Goal: Information Seeking & Learning: Learn about a topic

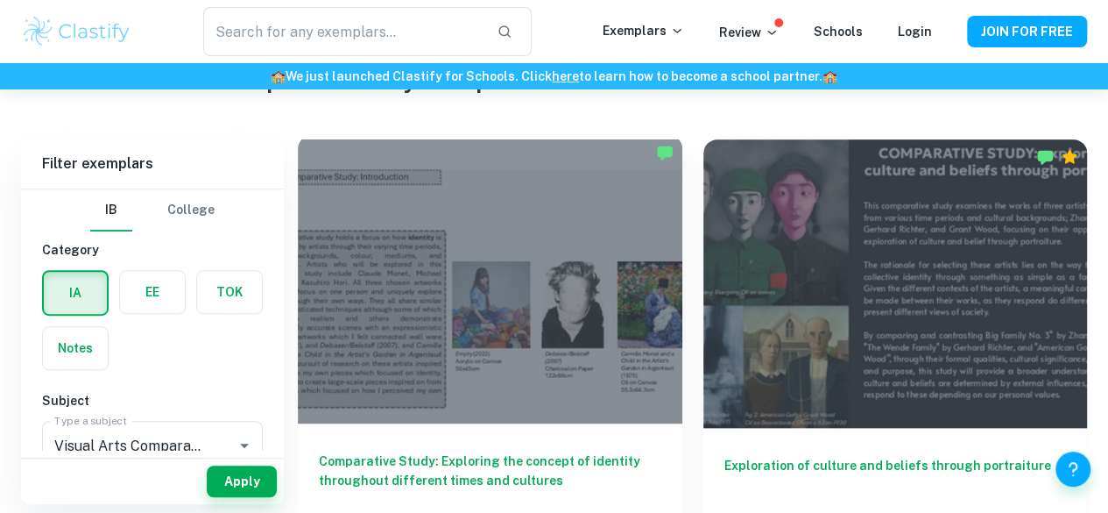
scroll to position [365, 0]
click at [393, 273] on div at bounding box center [490, 279] width 385 height 288
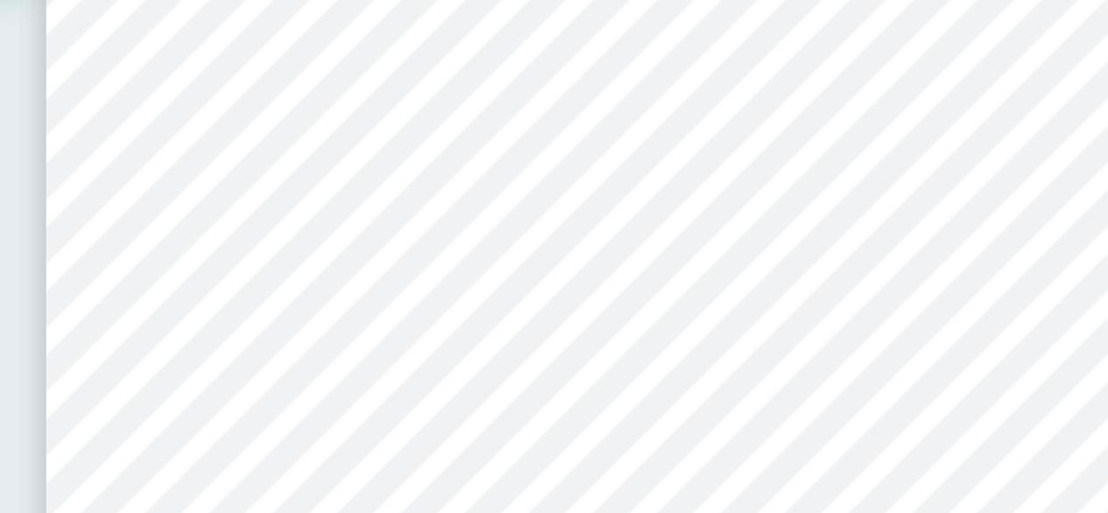
scroll to position [90, 0]
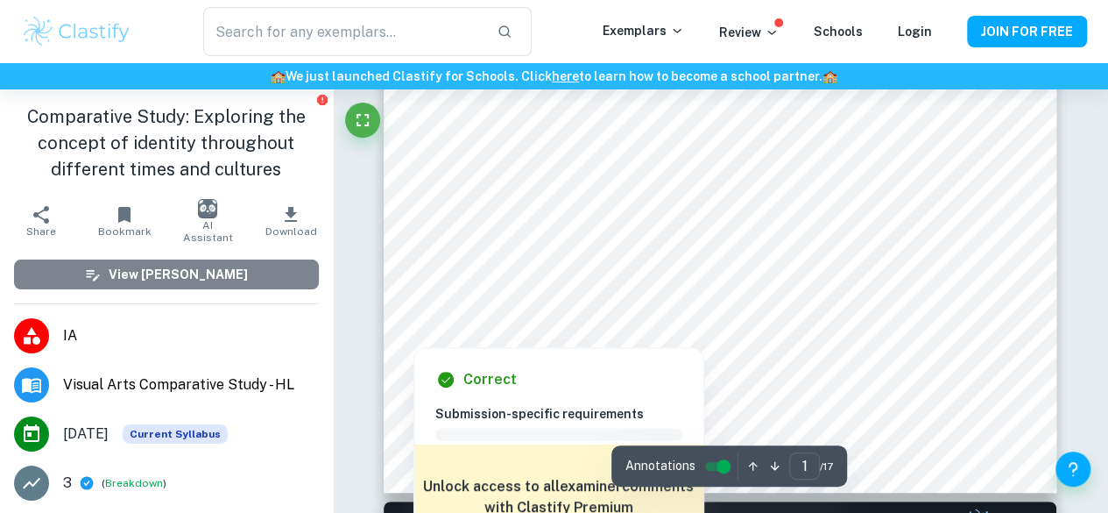
click at [220, 263] on button "View [PERSON_NAME]" at bounding box center [166, 274] width 305 height 30
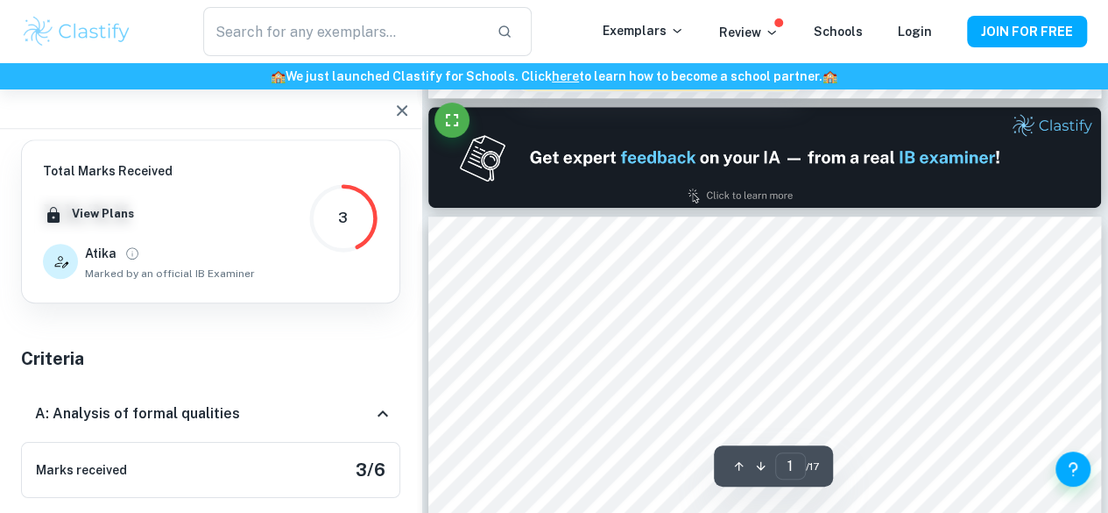
type input "2"
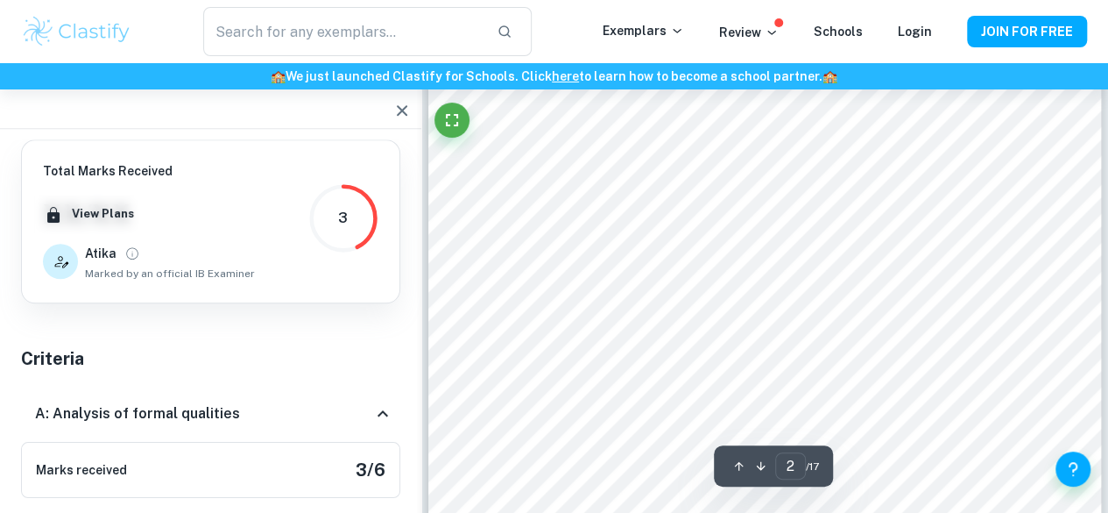
scroll to position [641, 0]
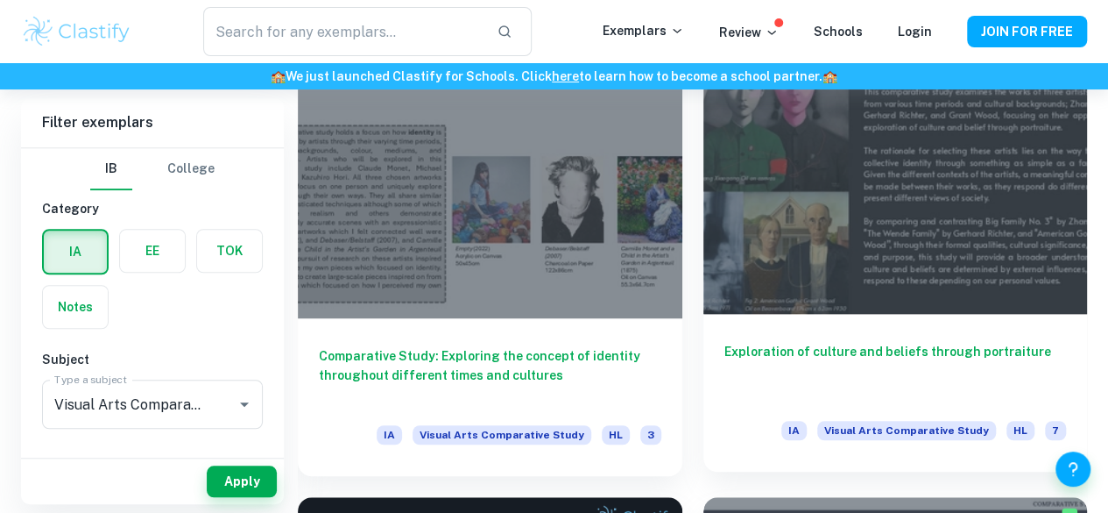
scroll to position [478, 0]
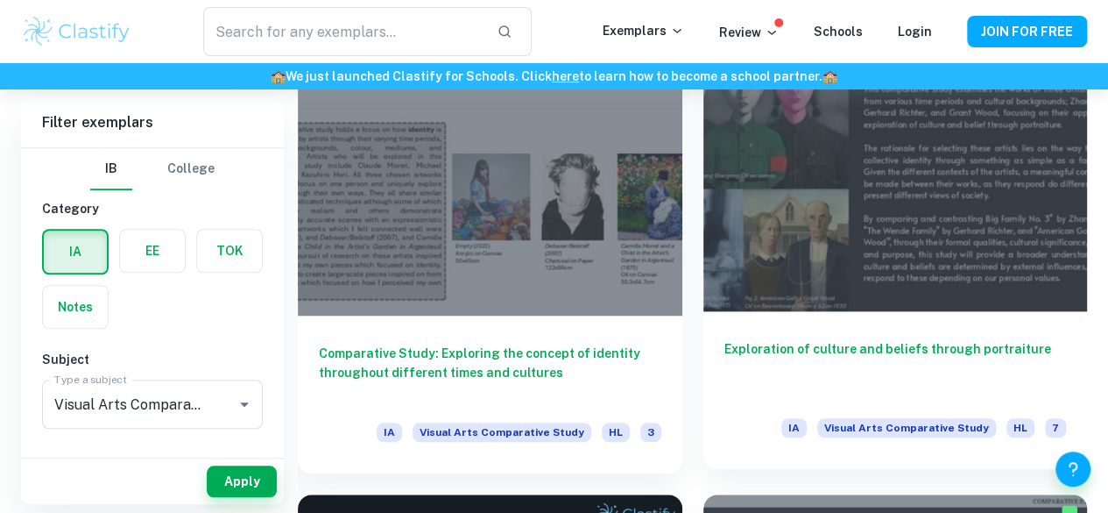
click at [704, 150] on div at bounding box center [896, 167] width 385 height 288
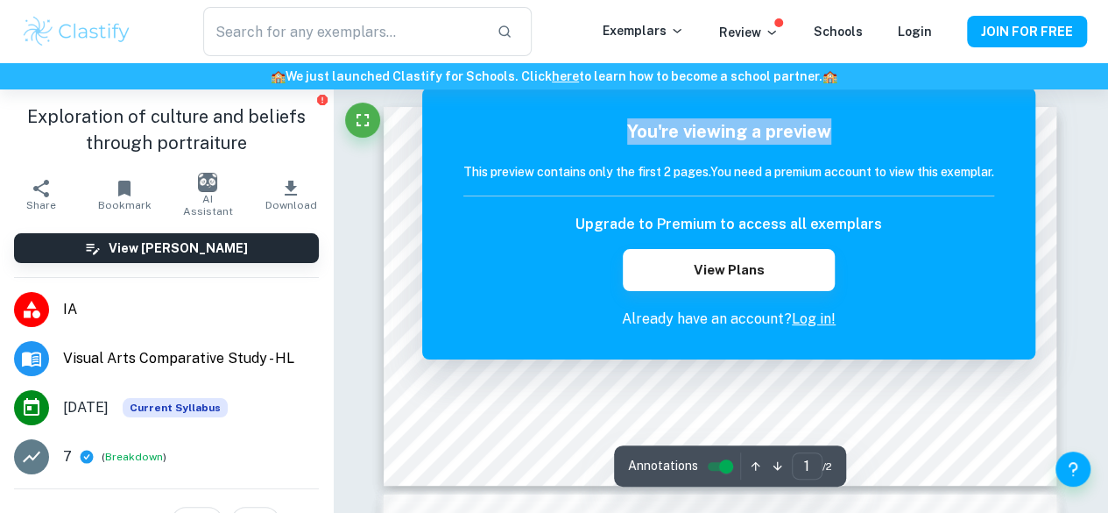
drag, startPoint x: 1009, startPoint y: 128, endPoint x: 1080, endPoint y: 160, distance: 78.8
click at [795, 139] on h5 "You're viewing a preview" at bounding box center [729, 131] width 531 height 26
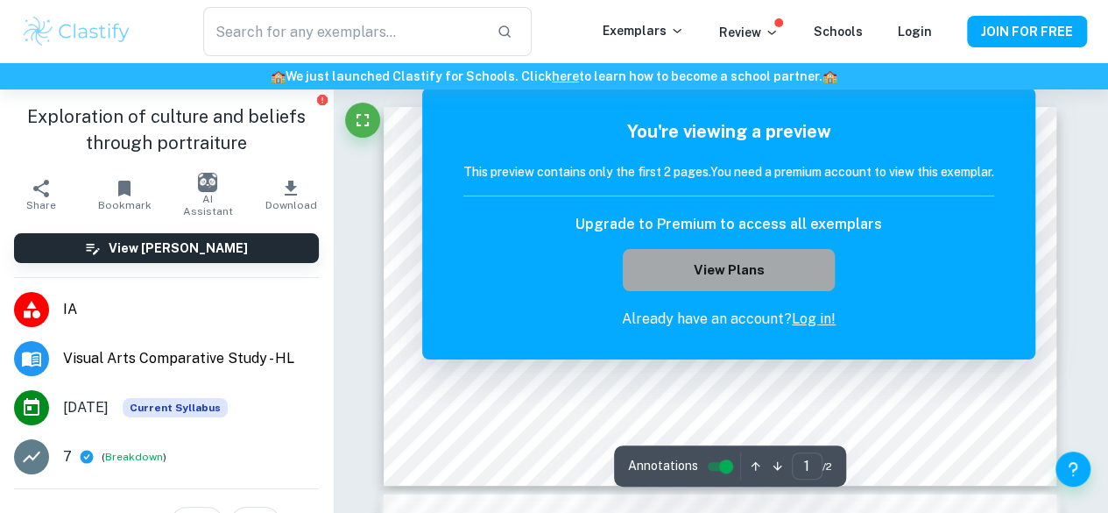
click at [799, 280] on button "View Plans" at bounding box center [729, 270] width 212 height 42
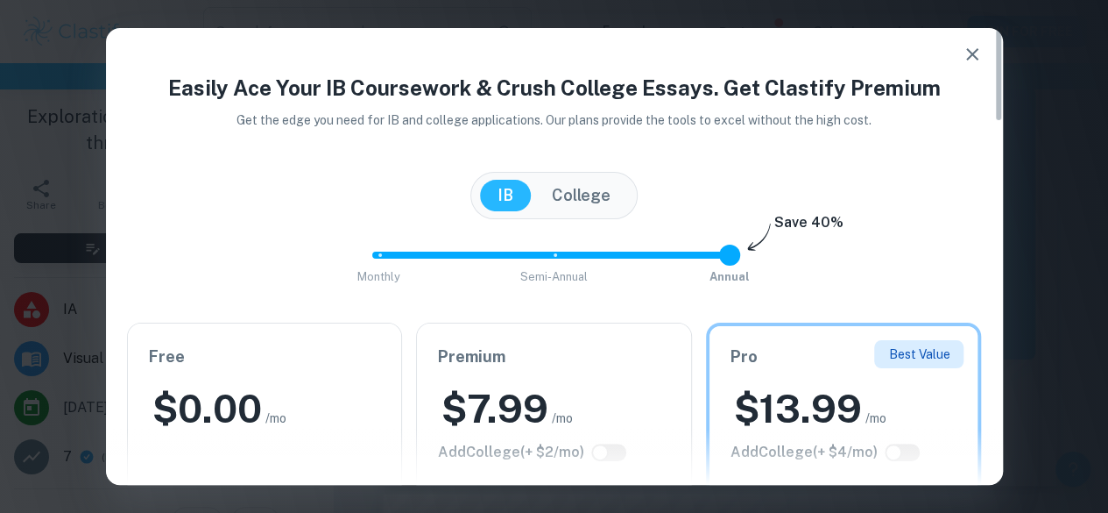
click at [962, 52] on icon "button" at bounding box center [972, 54] width 21 height 21
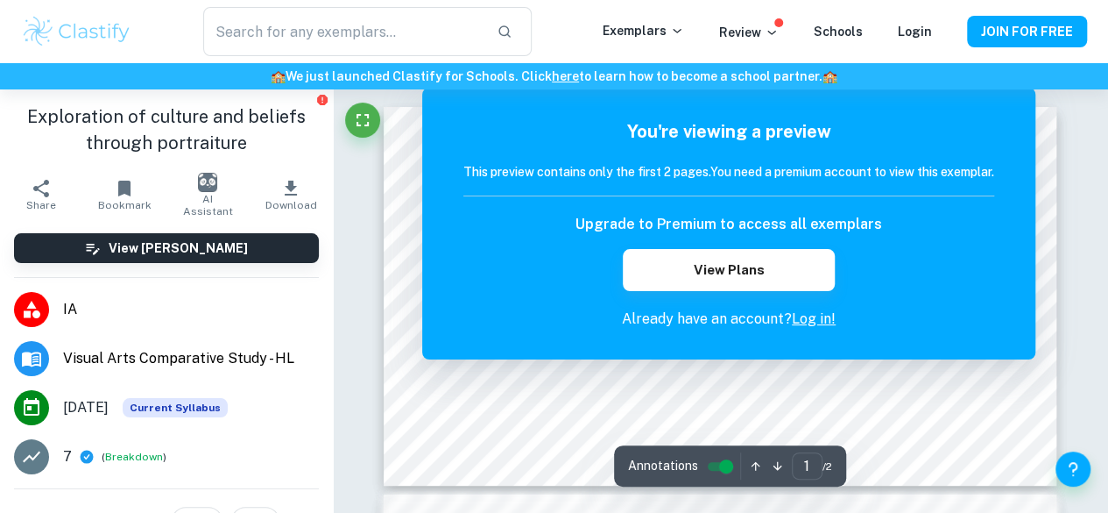
scroll to position [20, 0]
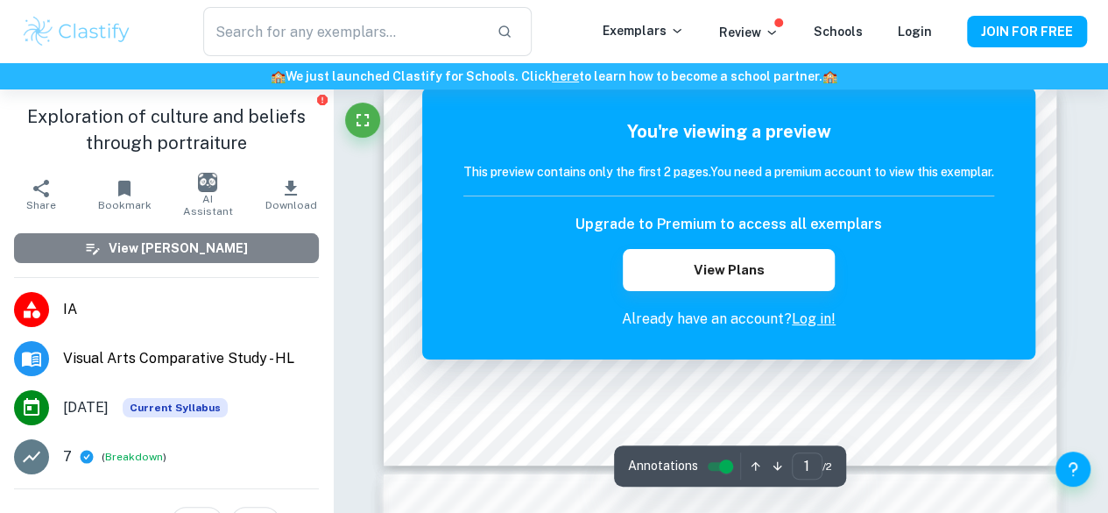
click at [200, 251] on h6 "View [PERSON_NAME]" at bounding box center [178, 247] width 139 height 19
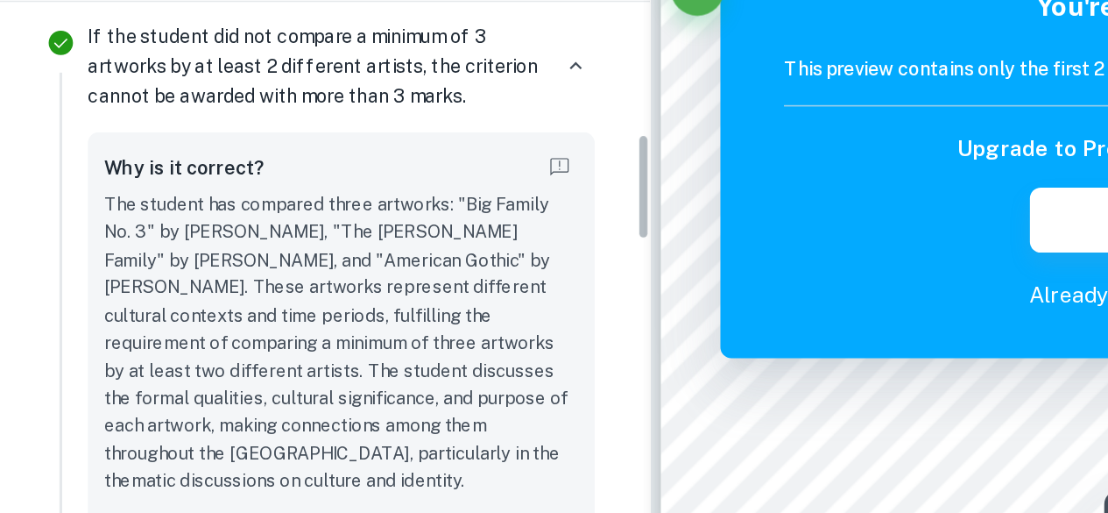
scroll to position [390, 0]
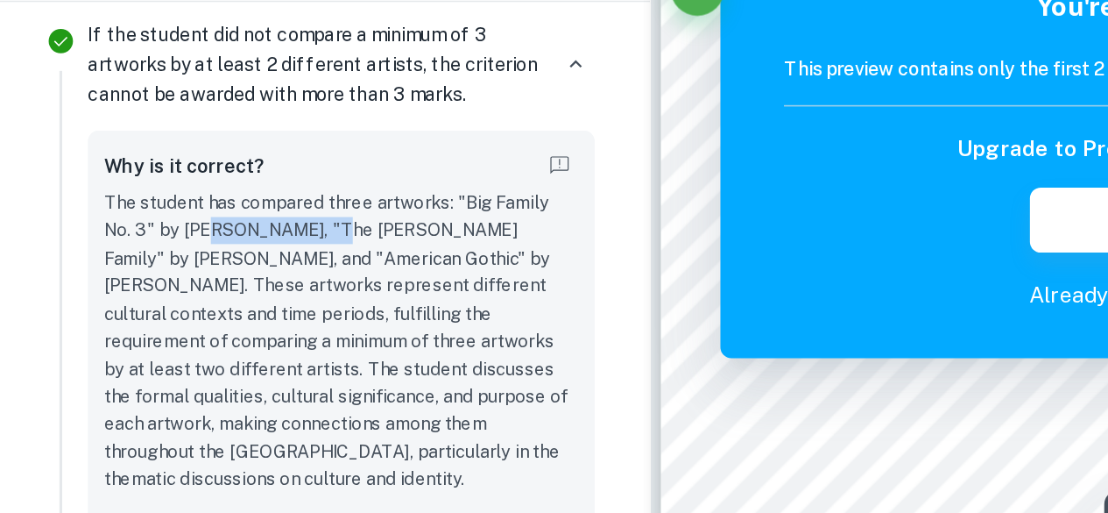
drag, startPoint x: 116, startPoint y: 270, endPoint x: 219, endPoint y: 269, distance: 103.4
click at [219, 269] on p "The student has compared three artworks: "Big Family No. 3" by [PERSON_NAME], "…" at bounding box center [221, 349] width 308 height 197
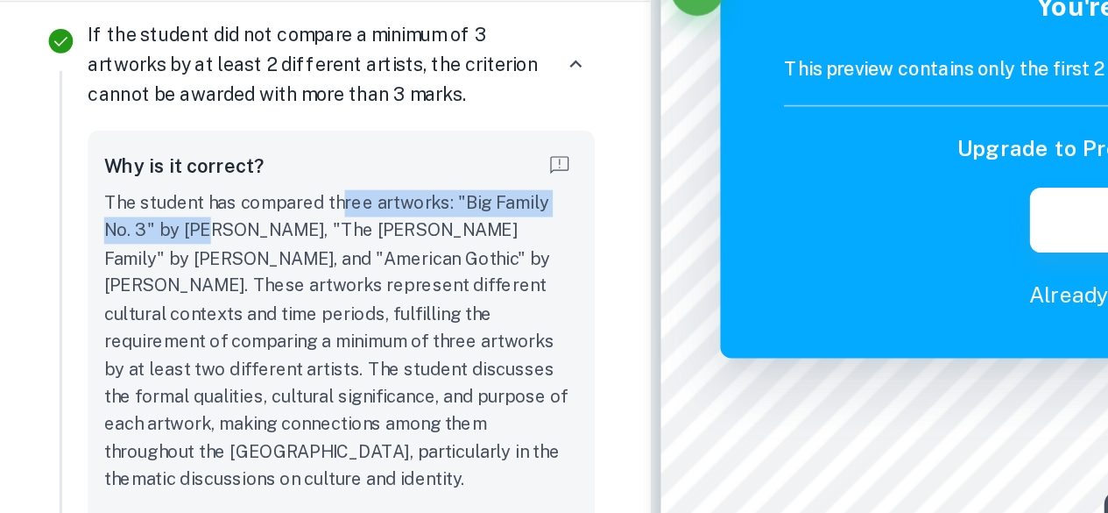
click at [219, 269] on p "The student has compared three artworks: "Big Family No. 3" by [PERSON_NAME], "…" at bounding box center [221, 349] width 308 height 197
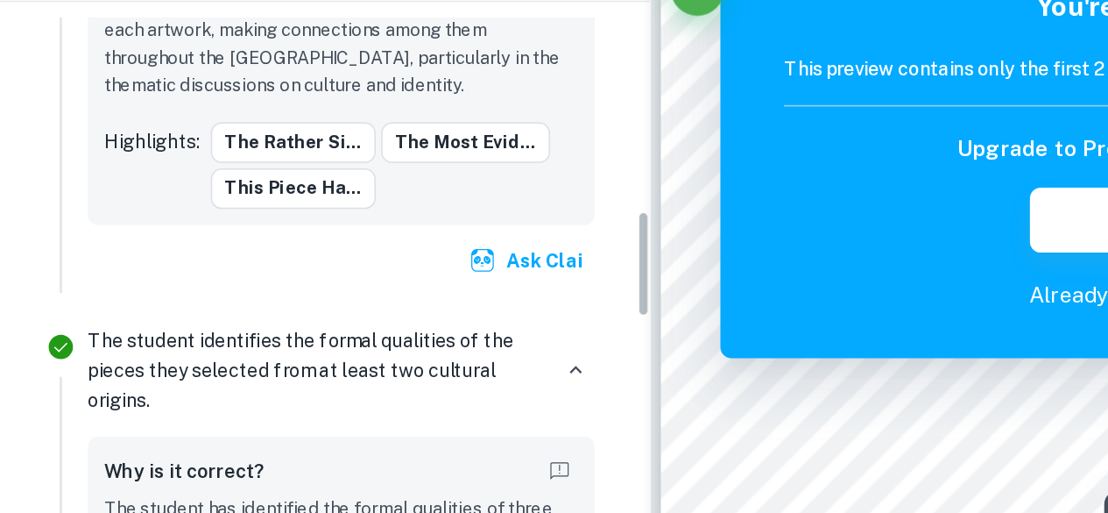
scroll to position [647, 0]
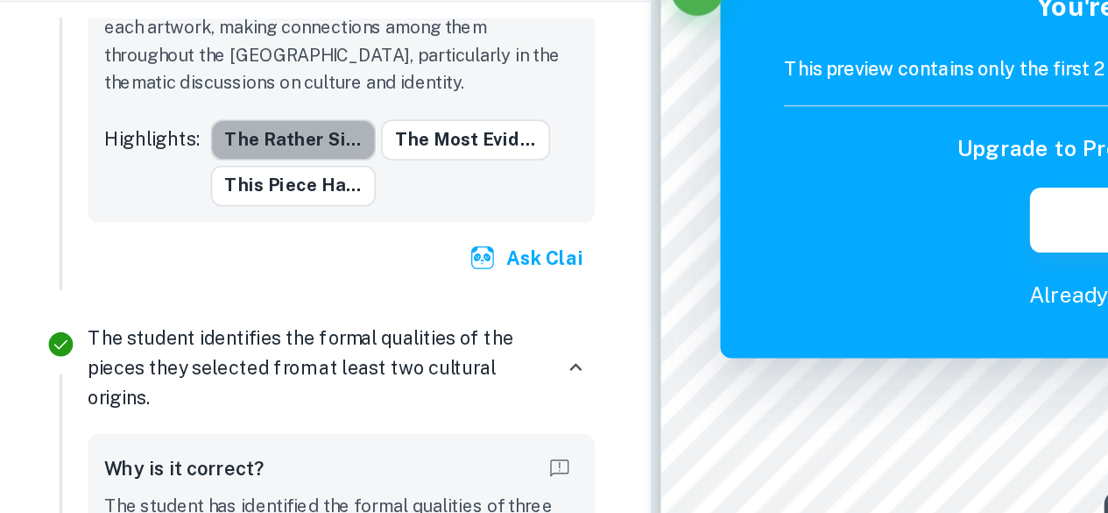
click at [195, 207] on button "The rather si..." at bounding box center [190, 218] width 107 height 26
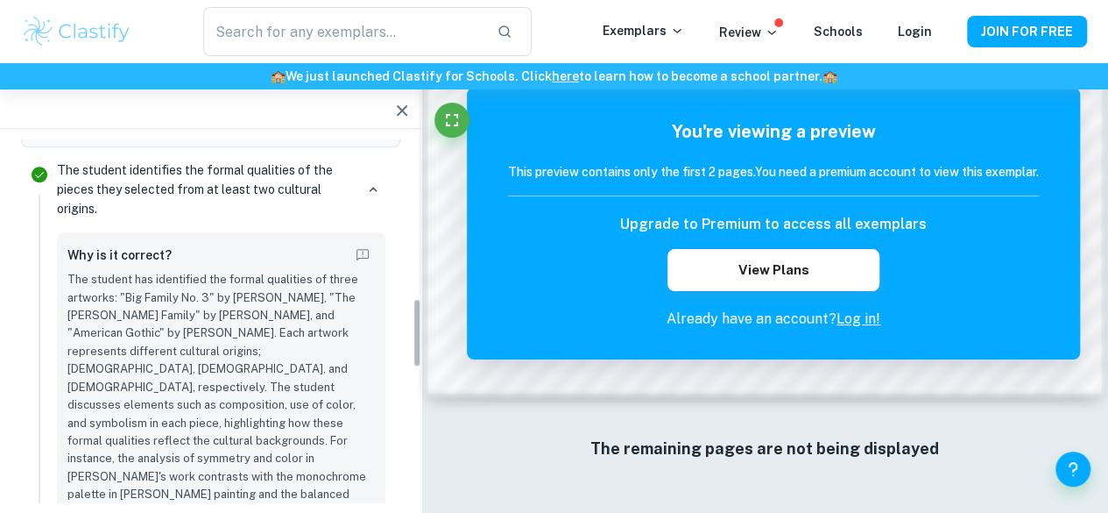
scroll to position [822, 0]
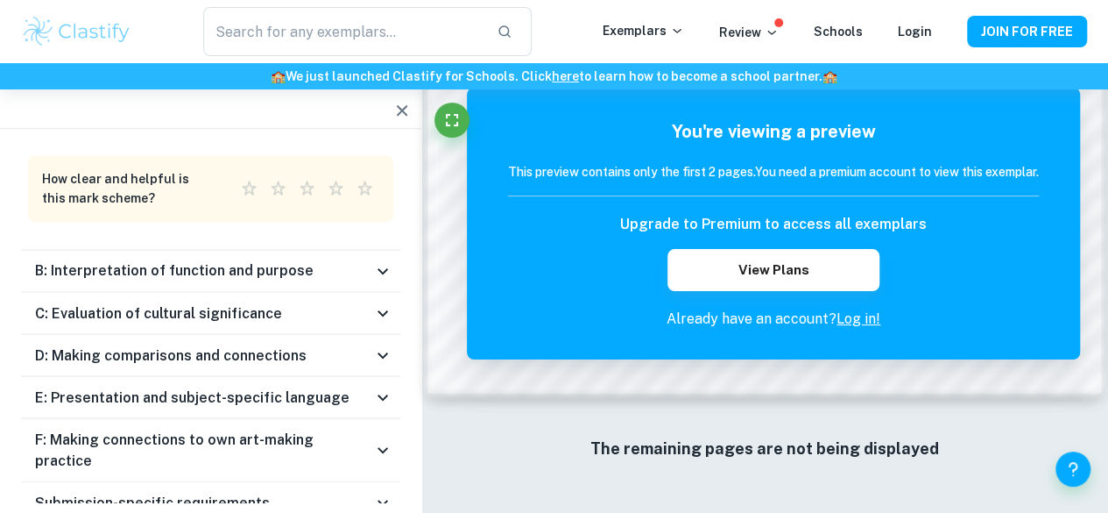
click at [172, 260] on h6 "B: Interpretation of function and purpose" at bounding box center [174, 270] width 279 height 21
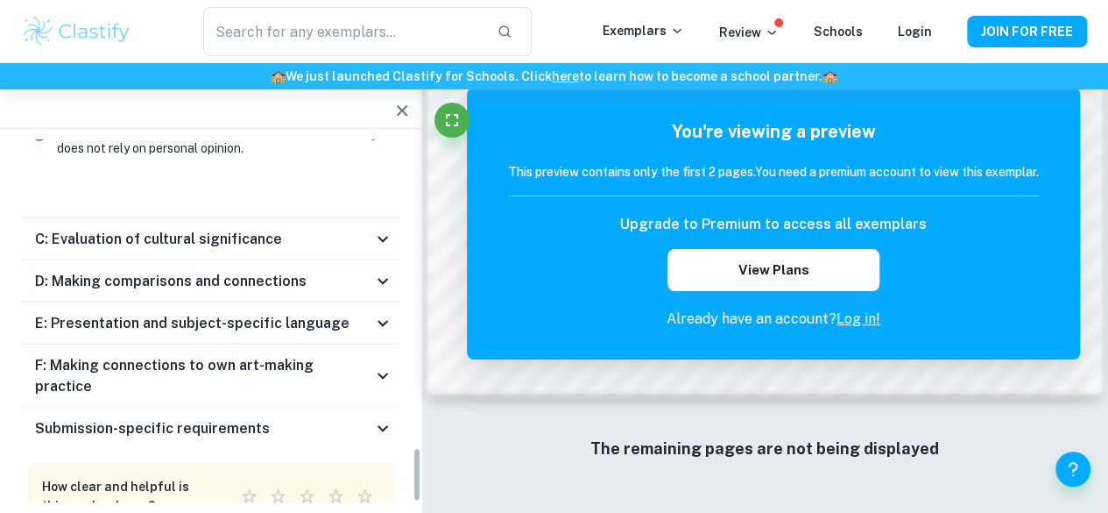
scroll to position [2022, 0]
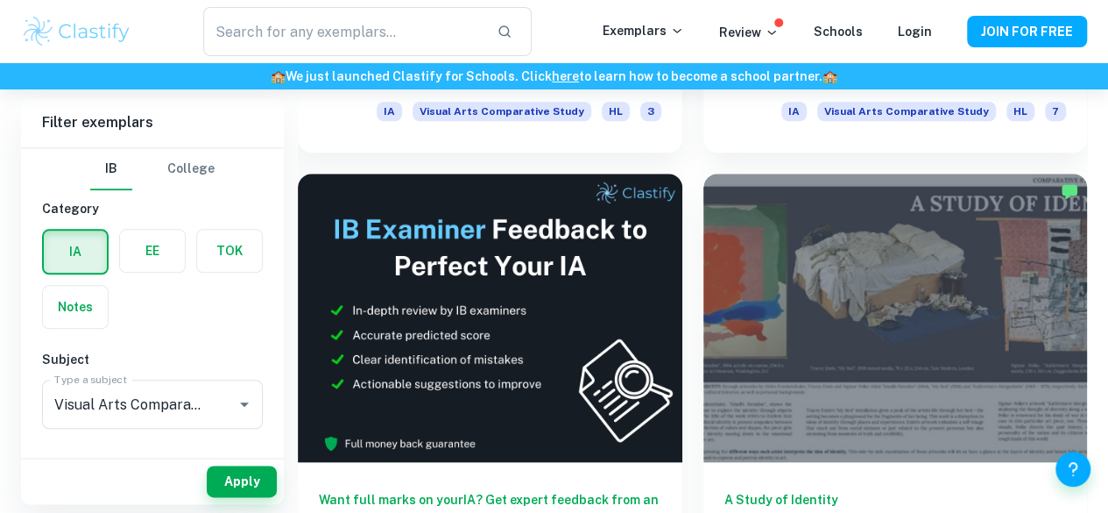
scroll to position [800, 0]
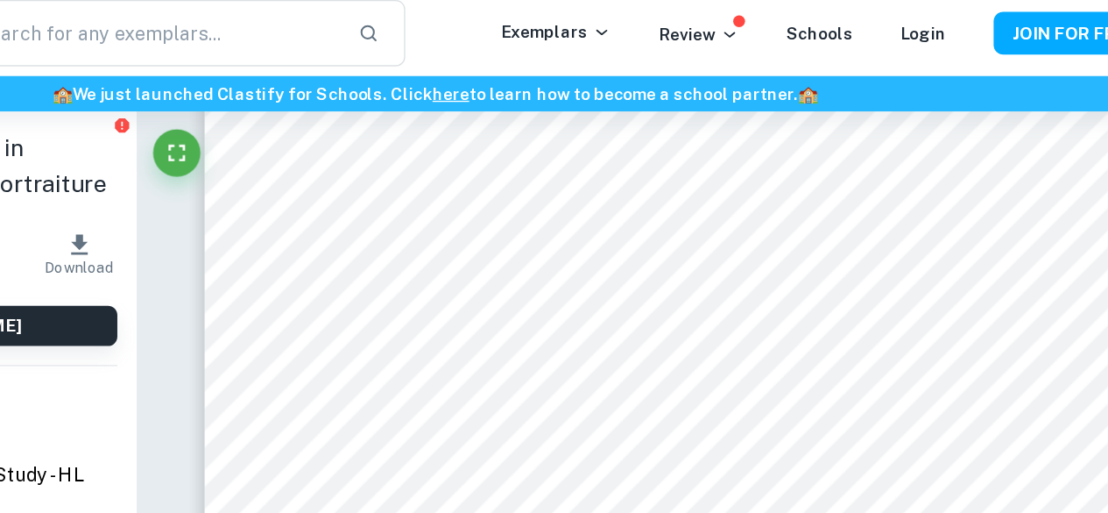
scroll to position [2274, 0]
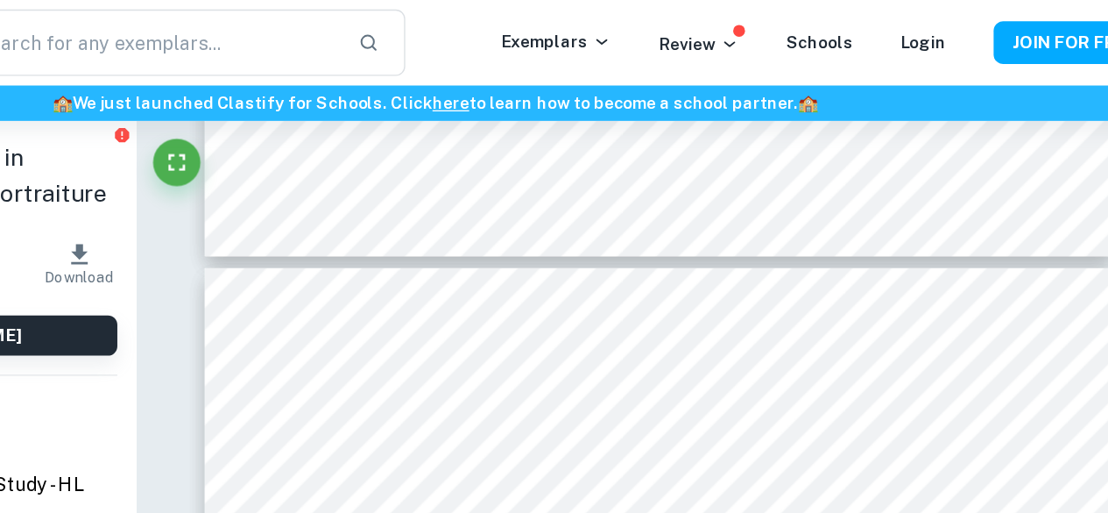
type input "5"
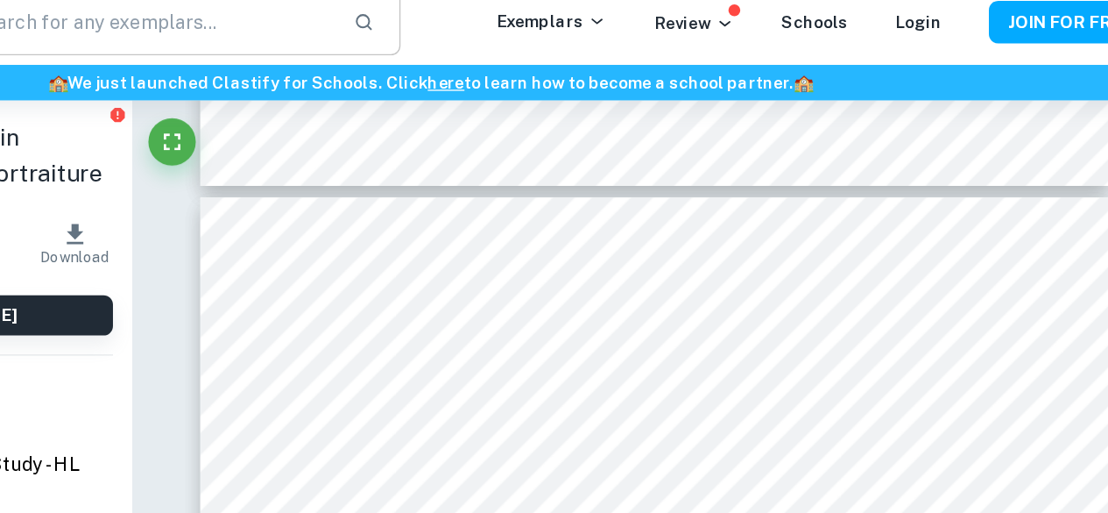
scroll to position [2103, 0]
